Goal: Find specific page/section

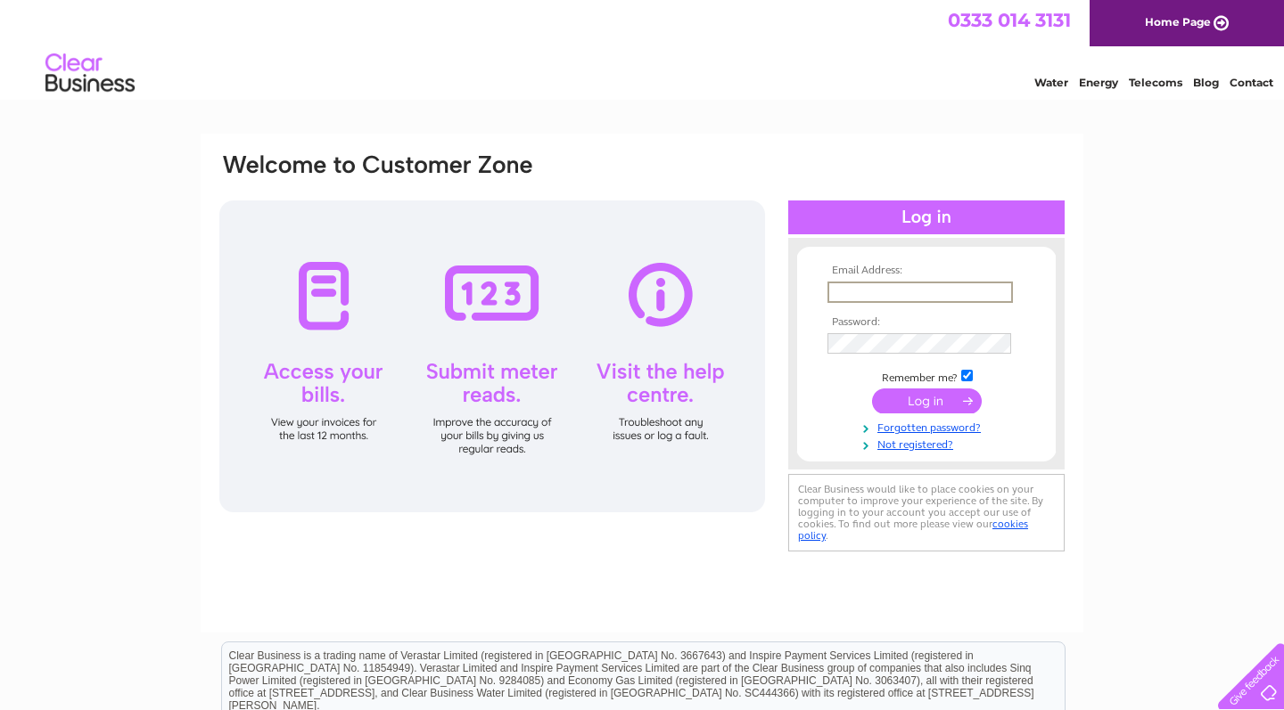
type input "[EMAIL_ADDRESS][DOMAIN_NAME]"
click at [926, 399] on input "submit" at bounding box center [927, 401] width 110 height 25
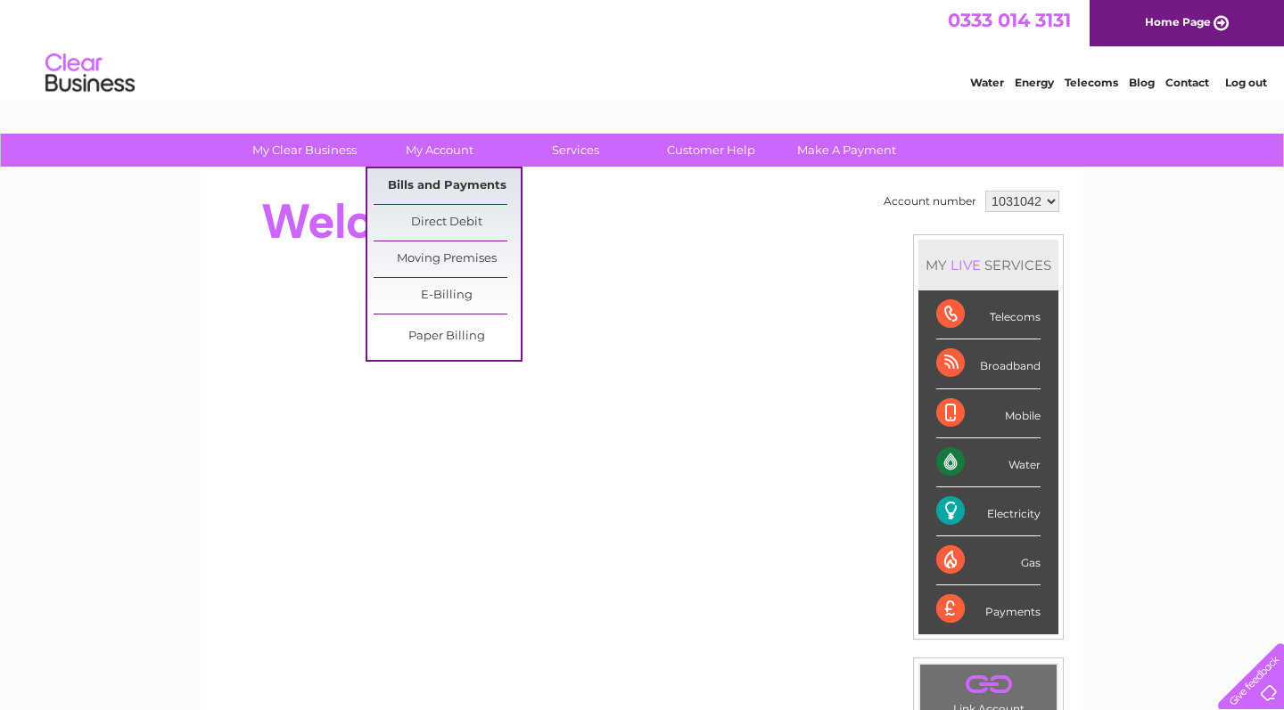
click at [431, 179] on link "Bills and Payments" at bounding box center [446, 186] width 147 height 36
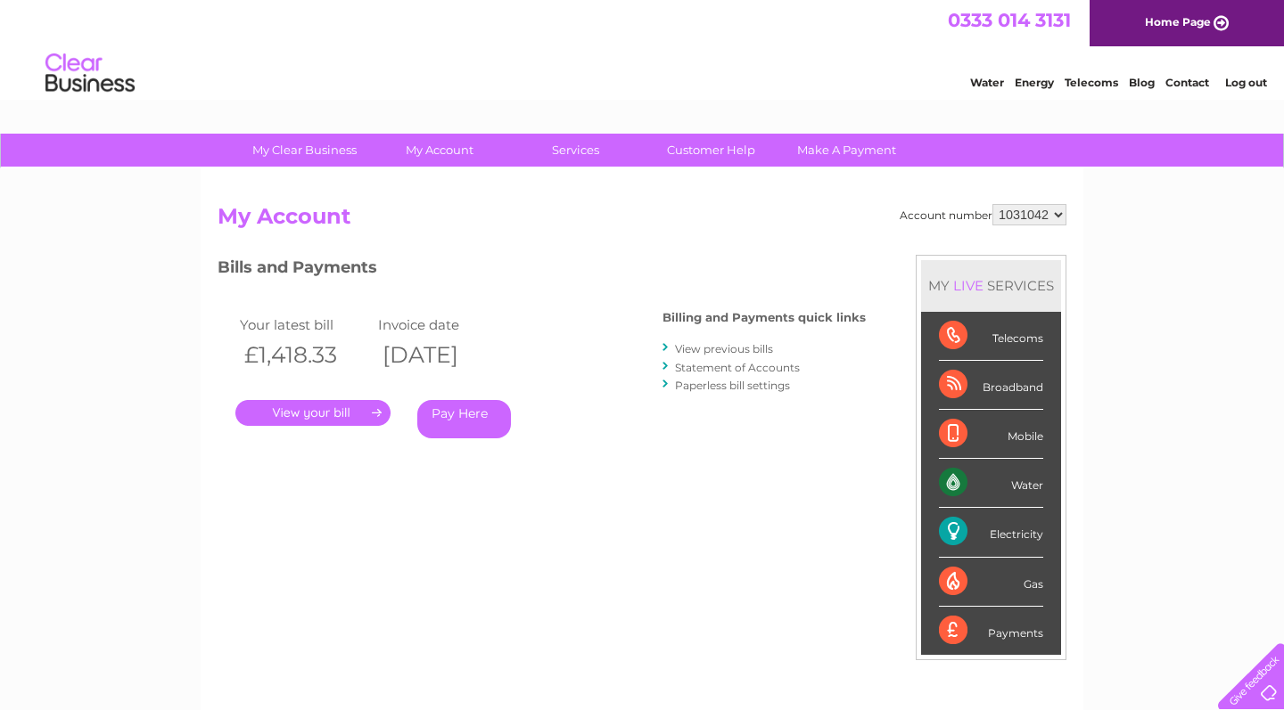
click at [344, 406] on link "." at bounding box center [312, 413] width 155 height 26
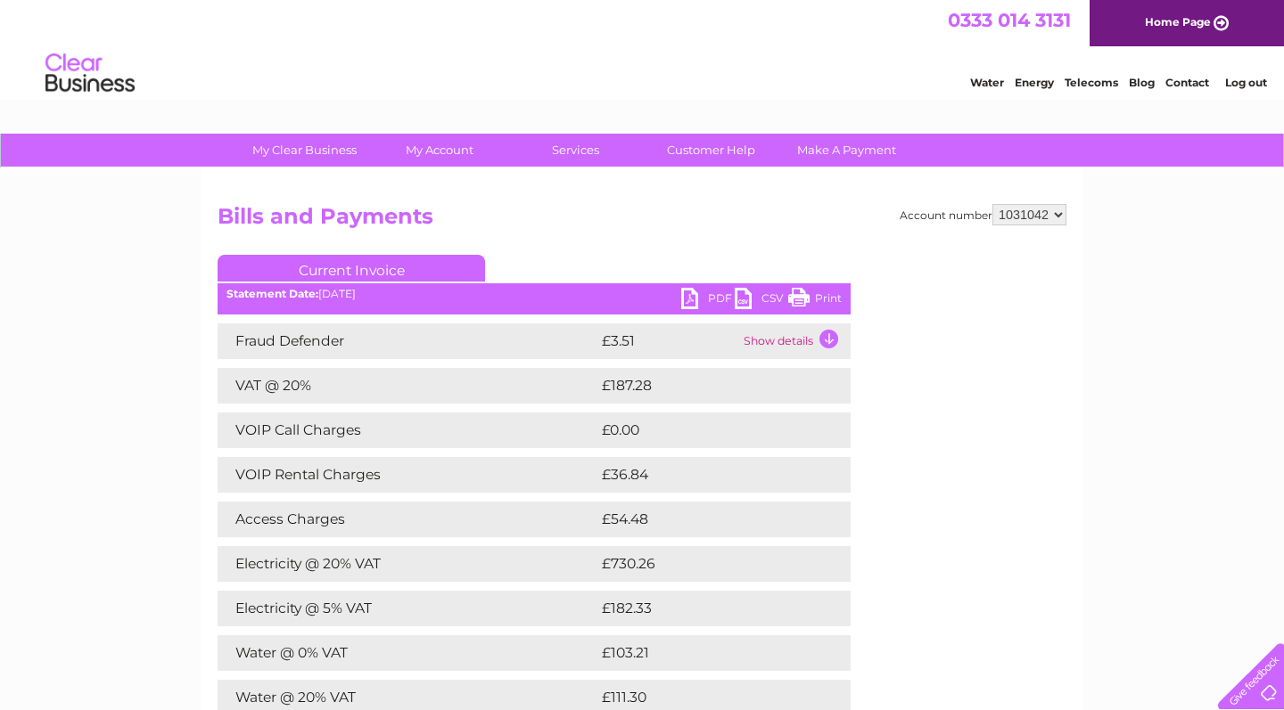
click at [690, 299] on link "PDF" at bounding box center [707, 301] width 53 height 26
